Goal: Information Seeking & Learning: Learn about a topic

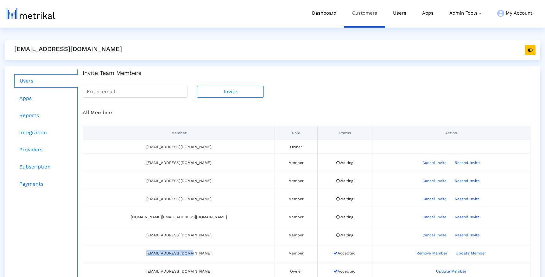
click at [357, 11] on link "Customers" at bounding box center [364, 13] width 41 height 26
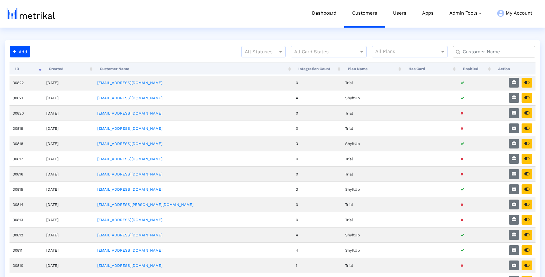
click at [503, 51] on input "text" at bounding box center [495, 51] width 74 height 7
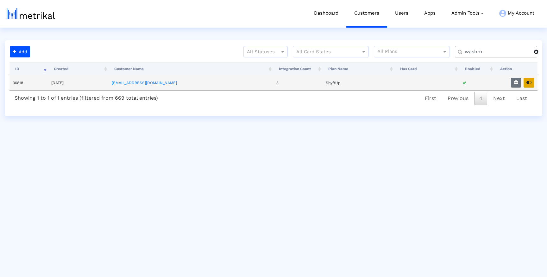
type input "washm"
click at [532, 83] on button "button" at bounding box center [529, 83] width 11 height 10
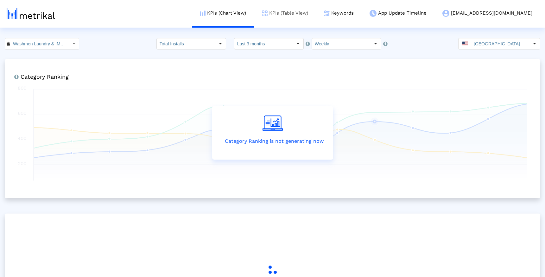
click at [307, 14] on link "KPIs (Table View)" at bounding box center [285, 13] width 62 height 26
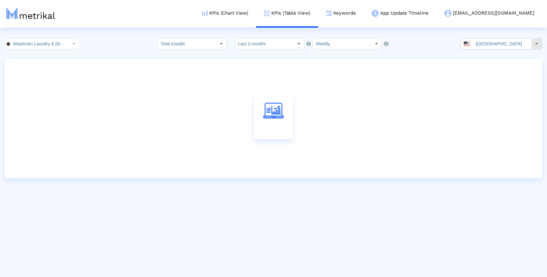
click at [513, 41] on input "[GEOGRAPHIC_DATA]" at bounding box center [502, 43] width 58 height 11
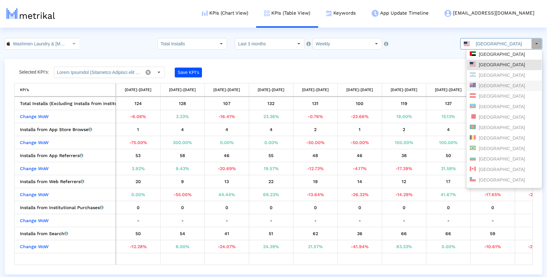
scroll to position [1, 0]
click at [491, 54] on div "[GEOGRAPHIC_DATA]" at bounding box center [504, 54] width 69 height 6
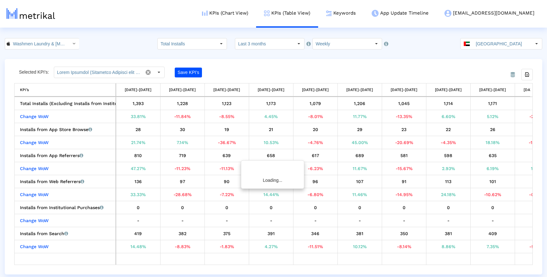
click at [443, 53] on crea-index "Washmen Laundry & [MEDICAL_DATA] < 1037965236 > Total Installs Select how far b…" at bounding box center [273, 156] width 547 height 236
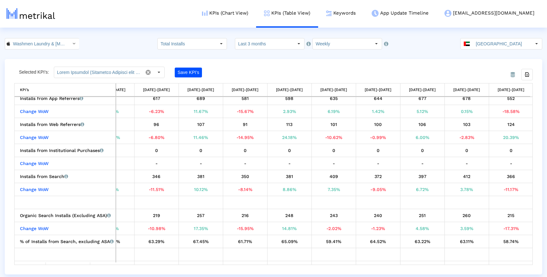
scroll to position [0, 162]
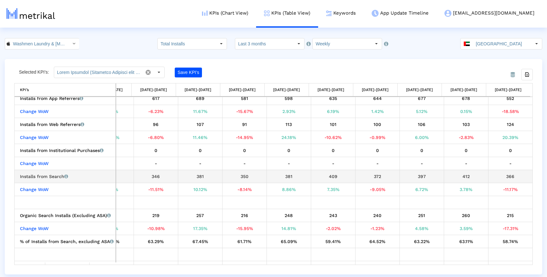
drag, startPoint x: 506, startPoint y: 175, endPoint x: 512, endPoint y: 175, distance: 6.0
click at [512, 175] on div "366" at bounding box center [511, 176] width 40 height 8
click at [514, 175] on div "366" at bounding box center [511, 176] width 40 height 8
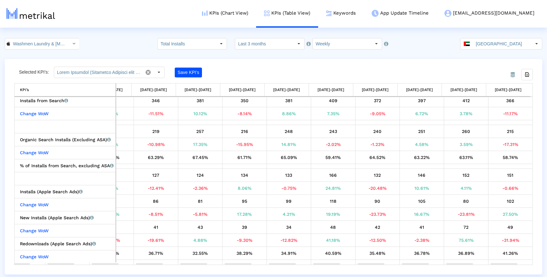
scroll to position [0, 0]
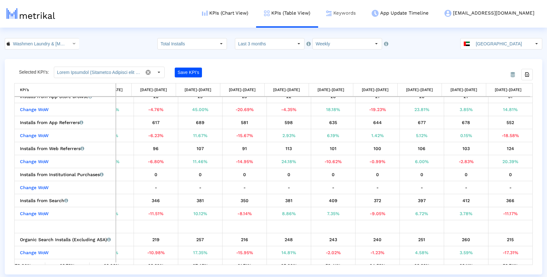
click at [364, 18] on link "Keywords" at bounding box center [341, 13] width 46 height 26
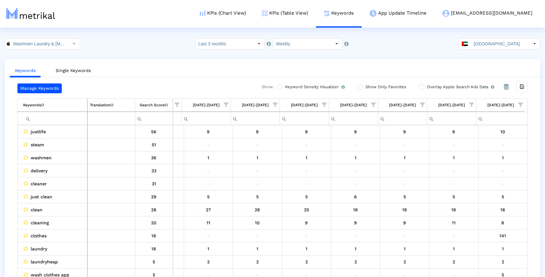
click at [523, 105] on span "Show filter options for column '09/21/25-09/27/25'" at bounding box center [521, 104] width 4 height 4
click at [461, 151] on span "Filter options" at bounding box center [458, 150] width 7 height 7
click at [458, 164] on span "Filter options" at bounding box center [458, 163] width 7 height 7
click at [469, 201] on span "OK" at bounding box center [468, 202] width 6 height 5
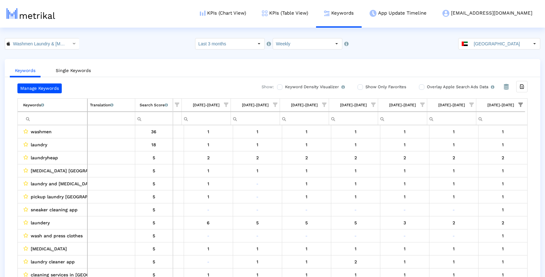
drag, startPoint x: 527, startPoint y: 159, endPoint x: 527, endPoint y: 166, distance: 7.0
click at [527, 166] on div "washmen 36 1 1 1 1 1 1 1 1 1 laundry 18 1 1 1 1 1 1 1 1 1 laundryheap 5 2 2 2 2…" at bounding box center [272, 202] width 510 height 155
click at [301, 16] on link "KPIs (Table View)" at bounding box center [285, 13] width 62 height 26
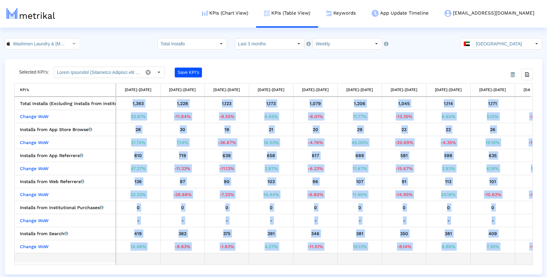
drag, startPoint x: 365, startPoint y: 264, endPoint x: 517, endPoint y: 259, distance: 152.5
click at [517, 259] on div "Total Installs (Excluding Installs from Institutional Purchases) Total installs…" at bounding box center [273, 181] width 519 height 168
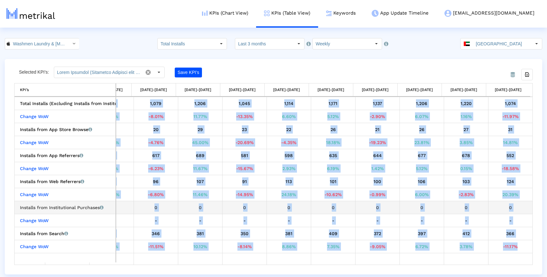
click at [501, 209] on div "0" at bounding box center [511, 207] width 40 height 8
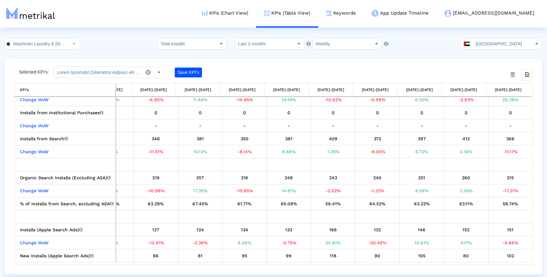
click at [256, 63] on div "From Database Selected KPI’s: Save KPI’s Export all data KPI’s KPI’s [DATE]-[DA…" at bounding box center [274, 166] width 538 height 215
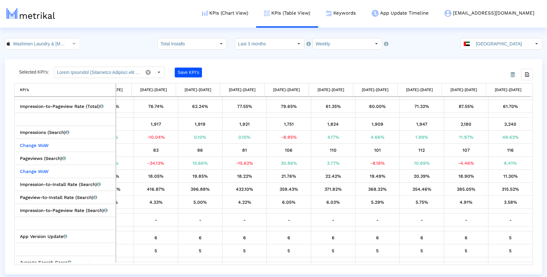
scroll to position [579, 0]
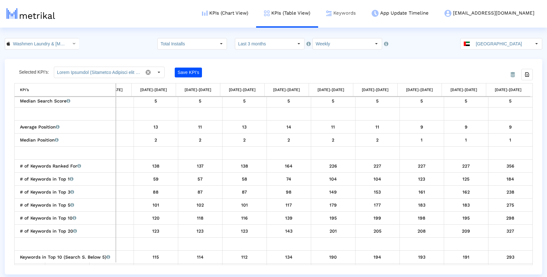
click at [364, 13] on link "Keywords" at bounding box center [341, 13] width 46 height 26
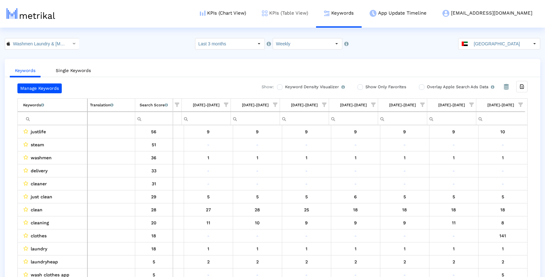
click at [304, 14] on link "KPIs (Table View)" at bounding box center [285, 13] width 62 height 26
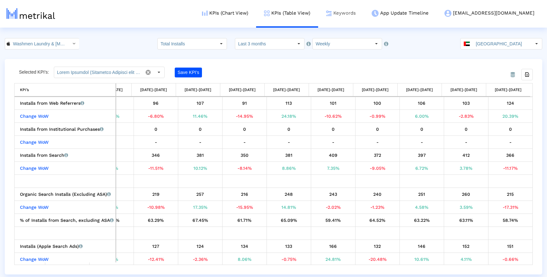
click at [364, 19] on link "Keywords" at bounding box center [341, 13] width 46 height 26
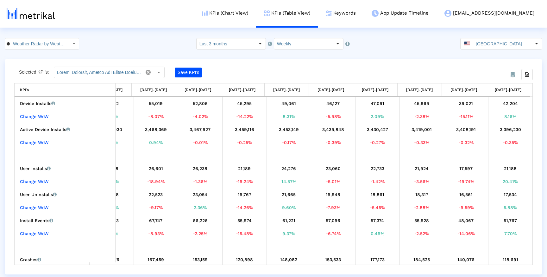
scroll to position [0, 57]
